Goal: Task Accomplishment & Management: Use online tool/utility

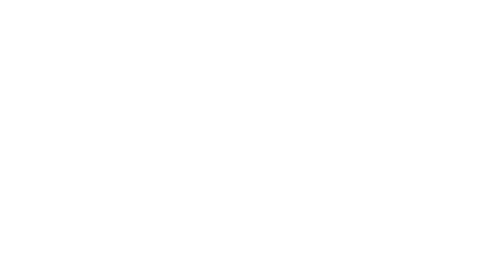
click at [246, 130] on body at bounding box center [243, 139] width 486 height 278
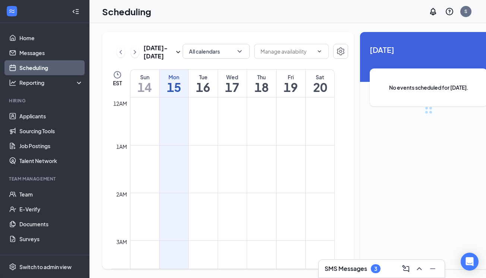
scroll to position [366, 0]
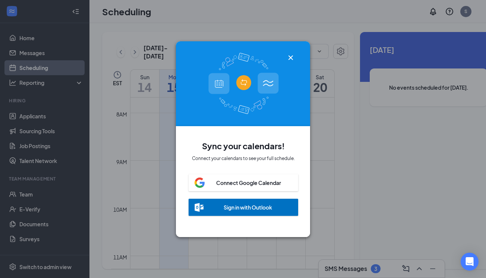
click at [291, 58] on icon "Cross" at bounding box center [290, 57] width 4 height 4
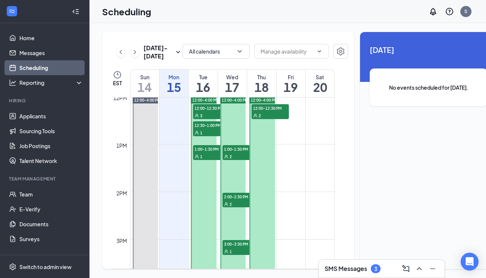
scroll to position [574, 0]
click at [376, 275] on div "SMS Messages 3" at bounding box center [381, 269] width 114 height 12
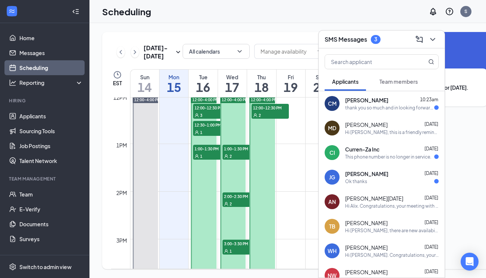
click at [412, 41] on div "SMS Messages 3" at bounding box center [381, 40] width 114 height 12
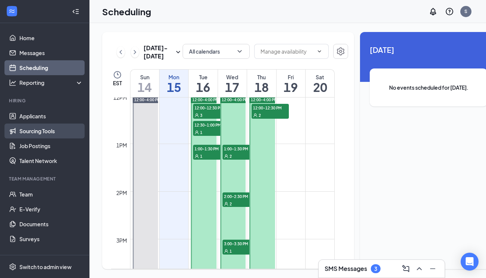
click at [42, 131] on link "Sourcing Tools" at bounding box center [51, 131] width 64 height 15
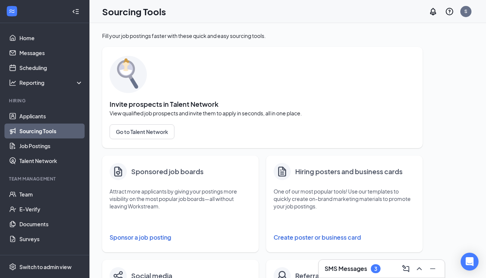
click at [172, 238] on button "Sponsor a job posting" at bounding box center [181, 237] width 142 height 15
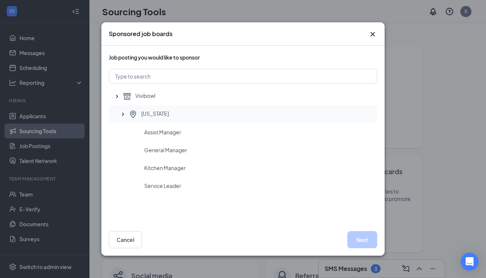
click at [187, 120] on div "New York" at bounding box center [243, 114] width 268 height 18
click at [368, 237] on button "Next" at bounding box center [362, 239] width 30 height 17
click at [359, 240] on button "Next" at bounding box center [362, 239] width 30 height 17
click at [172, 131] on span "Assist Manager" at bounding box center [162, 132] width 37 height 7
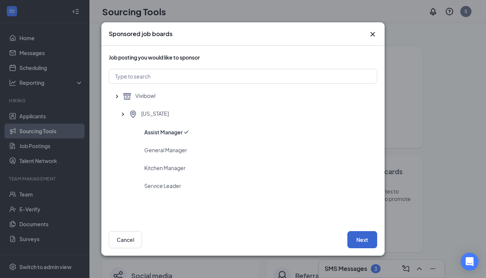
click at [361, 247] on button "Next" at bounding box center [362, 239] width 30 height 17
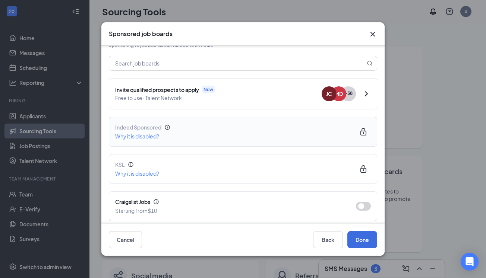
scroll to position [50, 0]
click at [364, 130] on icon "Lock" at bounding box center [363, 131] width 6 height 7
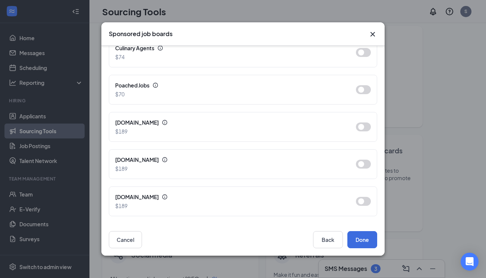
scroll to position [25, 0]
click at [372, 33] on icon "Cross" at bounding box center [372, 34] width 9 height 9
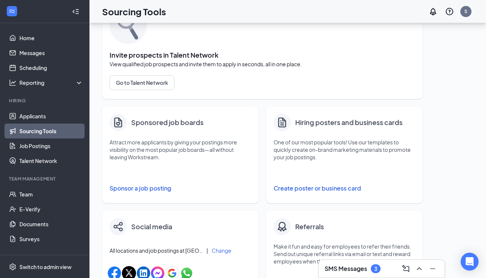
scroll to position [50, 0]
click at [48, 230] on link "Documents" at bounding box center [51, 224] width 64 height 15
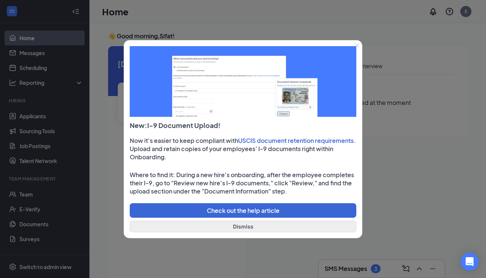
click at [259, 229] on button "Dismiss" at bounding box center [243, 227] width 226 height 12
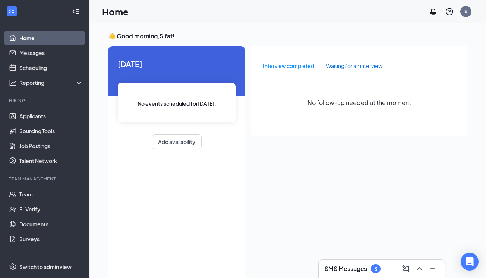
click at [349, 66] on div "Waiting for an interview" at bounding box center [354, 66] width 56 height 8
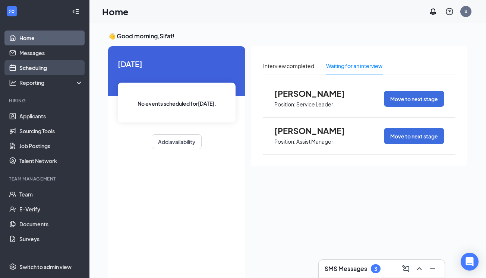
click at [54, 62] on link "Scheduling" at bounding box center [51, 67] width 64 height 15
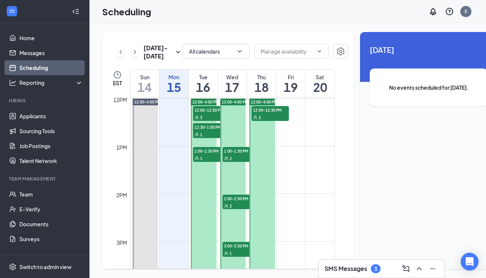
scroll to position [569, 0]
